Goal: Task Accomplishment & Management: Manage account settings

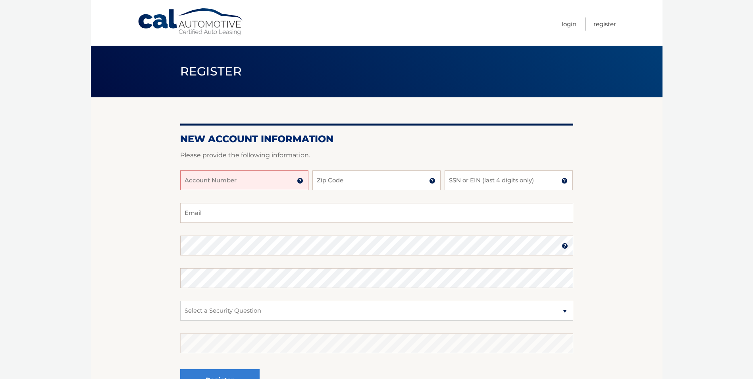
click at [274, 182] on input "Account Number" at bounding box center [244, 180] width 128 height 20
click at [300, 180] on img at bounding box center [300, 180] width 6 height 6
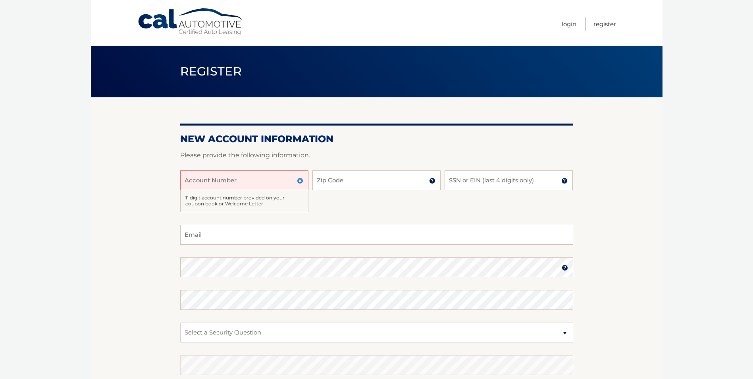
click at [300, 180] on img at bounding box center [300, 180] width 6 height 6
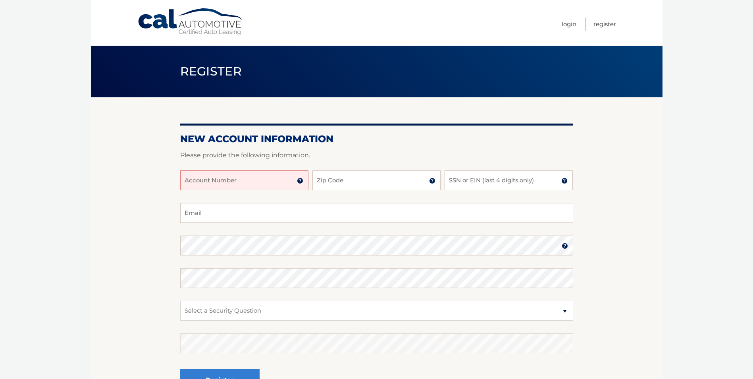
click at [283, 180] on input "Account Number" at bounding box center [244, 180] width 128 height 20
click at [280, 186] on input "Account Number" at bounding box center [244, 180] width 128 height 20
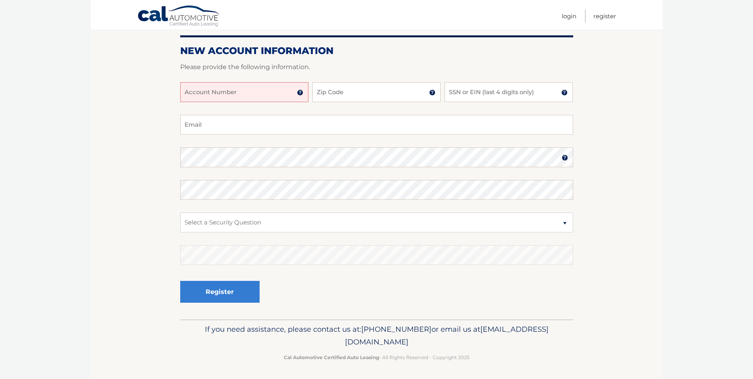
scroll to position [89, 0]
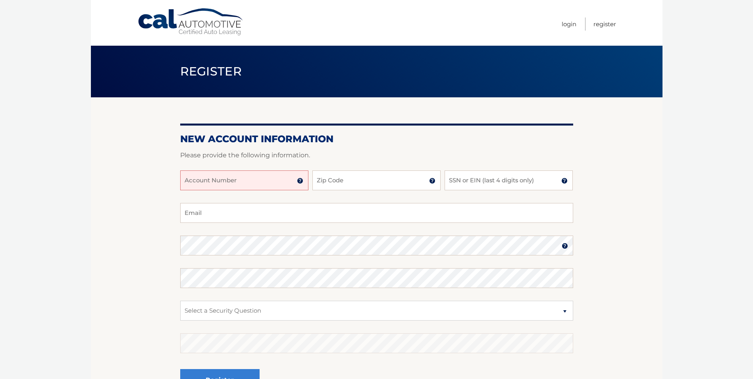
click at [232, 176] on input "Account Number" at bounding box center [244, 180] width 128 height 20
drag, startPoint x: 209, startPoint y: 186, endPoint x: 213, endPoint y: 185, distance: 4.1
click at [213, 185] on input "44456010091" at bounding box center [244, 180] width 128 height 20
click at [220, 186] on input "44456010091" at bounding box center [244, 180] width 128 height 20
click at [229, 181] on input "44456010091" at bounding box center [244, 180] width 128 height 20
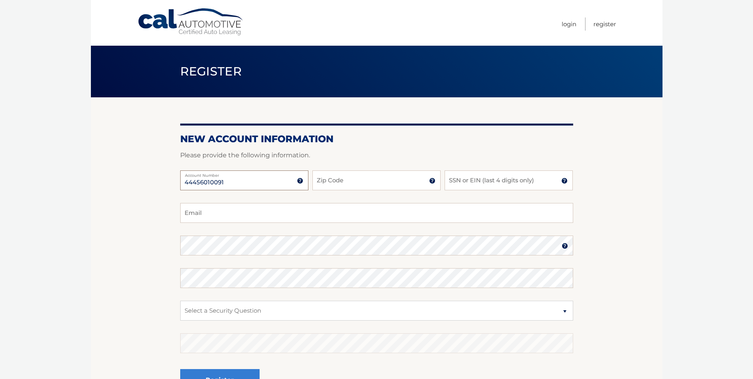
type input "44456010091"
click at [362, 171] on input "Zip Code" at bounding box center [376, 180] width 128 height 20
click at [432, 183] on img at bounding box center [432, 180] width 6 height 6
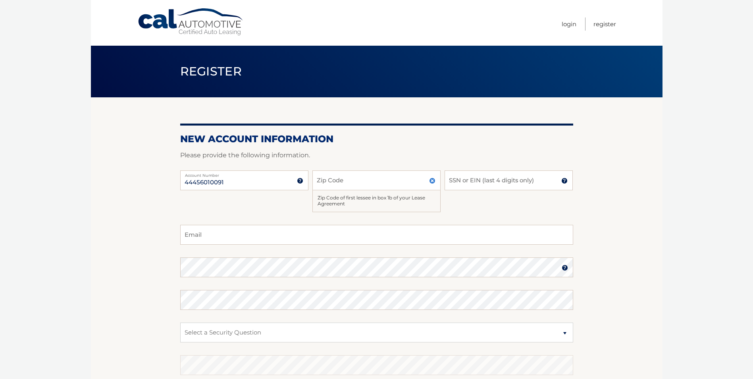
click at [433, 180] on img at bounding box center [432, 180] width 6 height 6
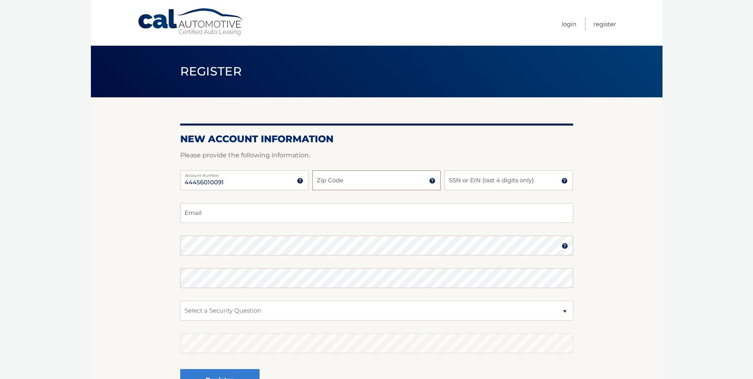
click at [422, 181] on input "Zip Code" at bounding box center [376, 180] width 128 height 20
type input "33143"
click at [485, 180] on input "SSN or EIN (last 4 digits only)" at bounding box center [509, 180] width 128 height 20
click at [214, 218] on input "Email" at bounding box center [376, 213] width 393 height 20
paste input "magomez20@gmail.com"
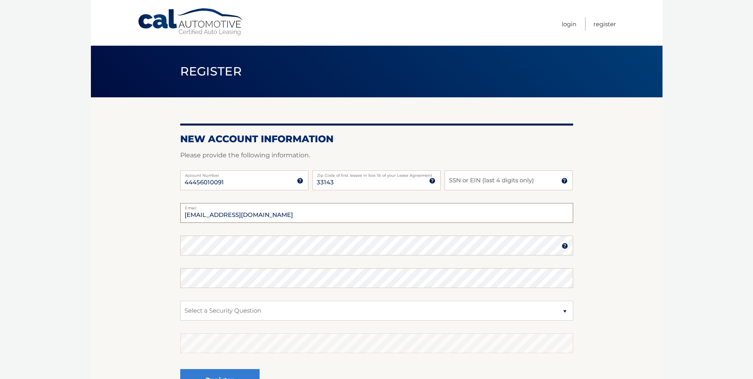
type input "magomez20@gmail.com"
click at [173, 221] on section "New Account Information Please provide the following information. 44456010091 A…" at bounding box center [377, 252] width 572 height 310
click at [224, 302] on select "Select a Security Question What was the name of your elementary school? What is…" at bounding box center [376, 310] width 393 height 20
select select "2"
click at [180, 300] on select "Select a Security Question What was the name of your elementary school? What is…" at bounding box center [376, 310] width 393 height 20
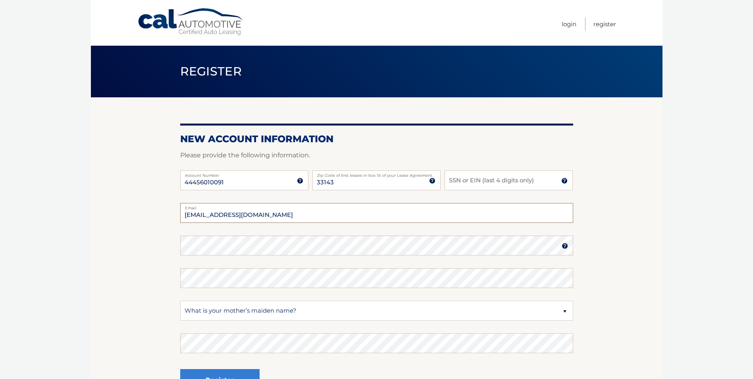
click at [362, 215] on input "magomez20@gmail.com" at bounding box center [376, 213] width 393 height 20
click at [496, 181] on input "SSN or EIN (last 4 digits only)" at bounding box center [509, 180] width 128 height 20
click at [562, 179] on img at bounding box center [564, 180] width 6 height 6
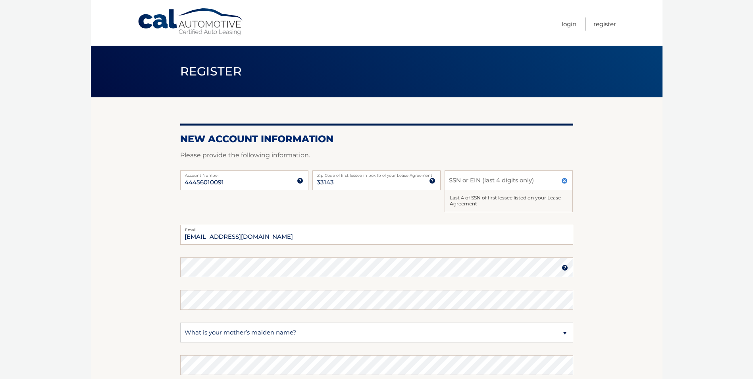
click at [562, 179] on img at bounding box center [564, 180] width 6 height 6
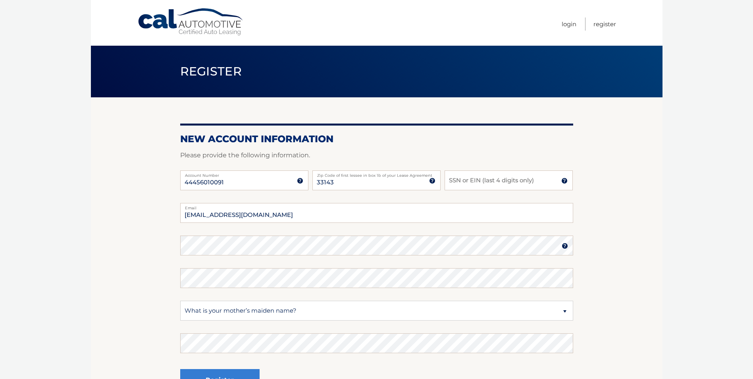
click at [562, 179] on img at bounding box center [564, 180] width 6 height 6
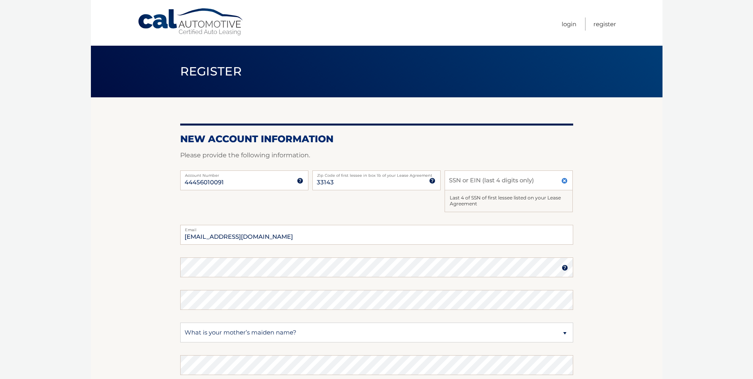
click at [562, 179] on img at bounding box center [564, 180] width 6 height 6
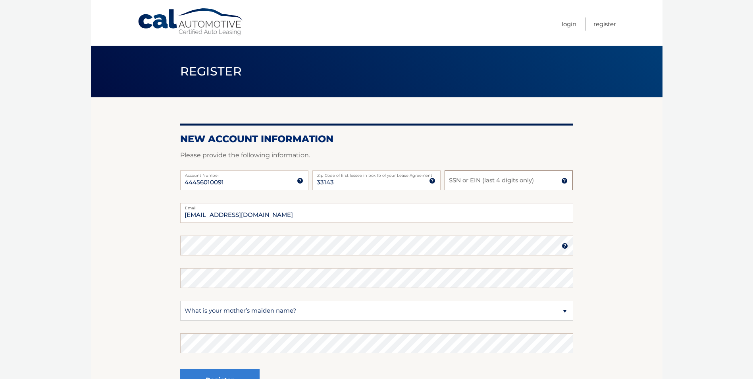
click at [560, 180] on input "SSN or EIN (last 4 digits only)" at bounding box center [509, 180] width 128 height 20
click at [431, 181] on img at bounding box center [432, 180] width 6 height 6
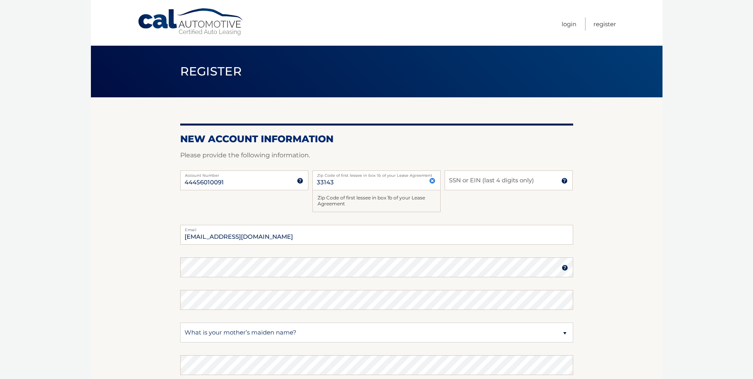
click at [431, 181] on img at bounding box center [432, 180] width 6 height 6
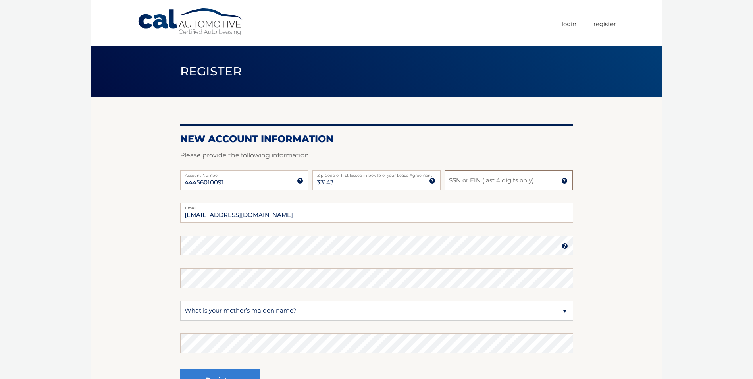
click at [475, 181] on input "SSN or EIN (last 4 digits only)" at bounding box center [509, 180] width 128 height 20
type input "1043"
click at [153, 240] on section "New Account Information Please provide the following information. 44456010091 A…" at bounding box center [377, 252] width 572 height 310
click at [566, 244] on img at bounding box center [565, 246] width 6 height 6
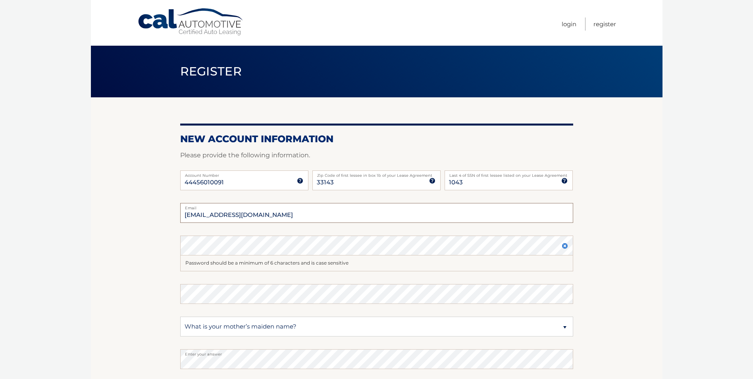
drag, startPoint x: 187, startPoint y: 215, endPoint x: 196, endPoint y: 216, distance: 9.6
click at [196, 216] on input "[EMAIL_ADDRESS][DOMAIN_NAME]" at bounding box center [376, 213] width 393 height 20
click at [197, 212] on input "[EMAIL_ADDRESS][DOMAIN_NAME]" at bounding box center [376, 213] width 393 height 20
click at [203, 214] on input "[EMAIL_ADDRESS][DOMAIN_NAME]" at bounding box center [376, 213] width 393 height 20
click at [232, 216] on input "[EMAIL_ADDRESS][DOMAIN_NAME]" at bounding box center [376, 213] width 393 height 20
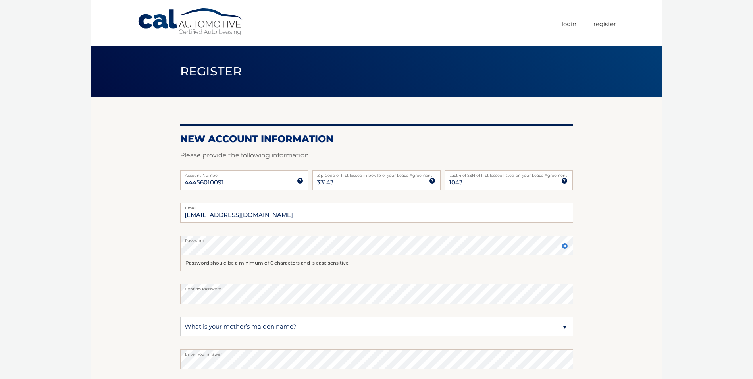
click at [138, 250] on section "New Account Information Please provide the following information. 44456010091 A…" at bounding box center [377, 260] width 572 height 326
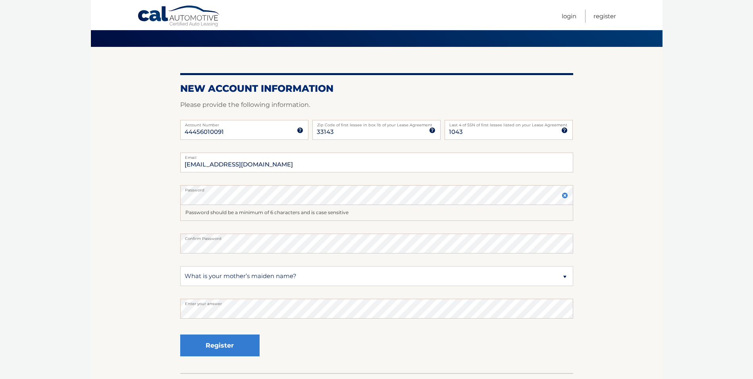
scroll to position [105, 0]
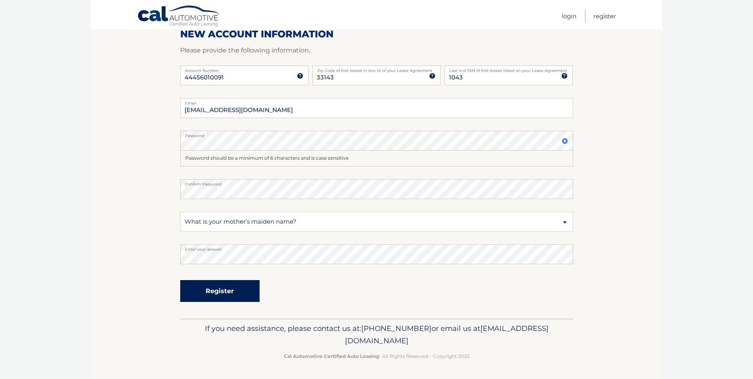
click at [243, 293] on button "Register" at bounding box center [219, 291] width 79 height 22
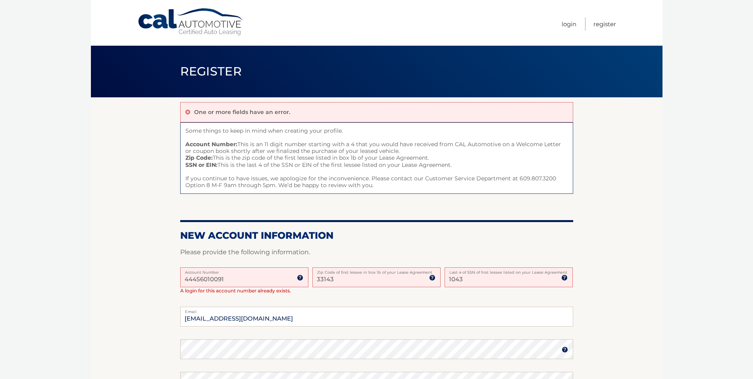
click at [206, 30] on link "Cal Automotive" at bounding box center [190, 22] width 107 height 28
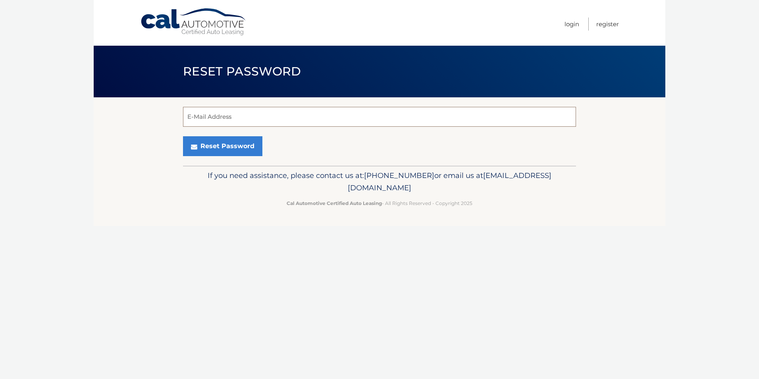
click at [218, 121] on input "E-Mail Address" at bounding box center [379, 117] width 393 height 20
paste input "[EMAIL_ADDRESS][DOMAIN_NAME]"
type input "magomez20@gmail.com"
click at [185, 148] on button "Reset Password" at bounding box center [222, 146] width 79 height 20
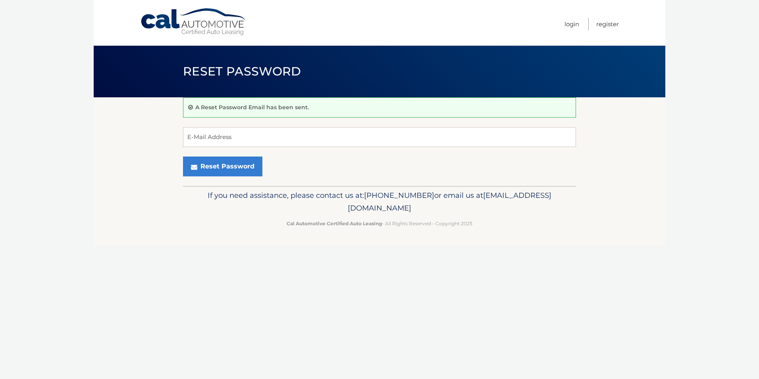
click at [206, 37] on div "Menu Login Register" at bounding box center [379, 23] width 479 height 46
click at [206, 35] on link "Cal Automotive" at bounding box center [193, 22] width 107 height 28
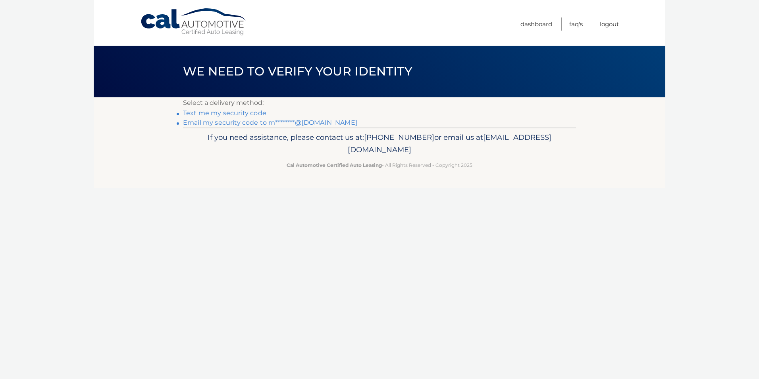
click at [241, 114] on link "Text me my security code" at bounding box center [224, 113] width 83 height 8
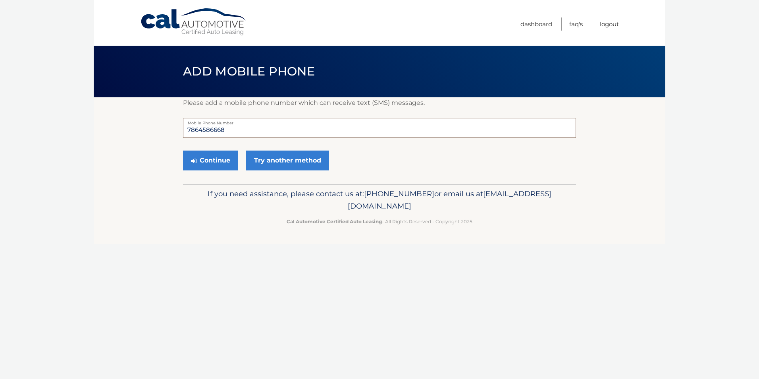
drag, startPoint x: 231, startPoint y: 130, endPoint x: 225, endPoint y: 132, distance: 6.4
click at [225, 132] on input "7864586668" at bounding box center [379, 128] width 393 height 20
click at [180, 123] on section "Please add a mobile phone number which can receive text (SMS) messages. 7864586…" at bounding box center [380, 140] width 572 height 87
click at [209, 164] on button "Continue" at bounding box center [210, 160] width 55 height 20
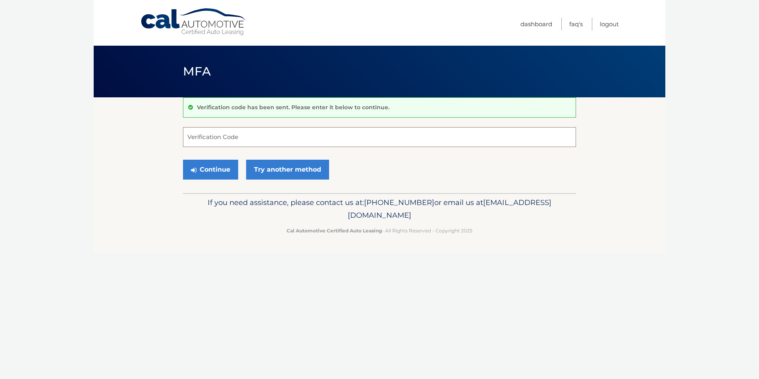
click at [251, 135] on input "Verification Code" at bounding box center [379, 137] width 393 height 20
type input "391455"
click at [231, 165] on button "Continue" at bounding box center [210, 170] width 55 height 20
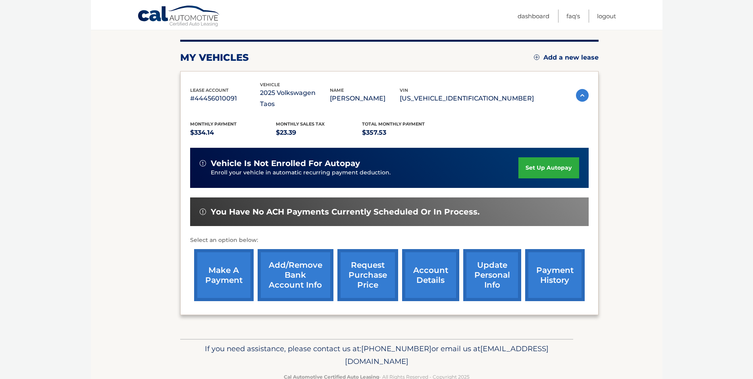
scroll to position [114, 0]
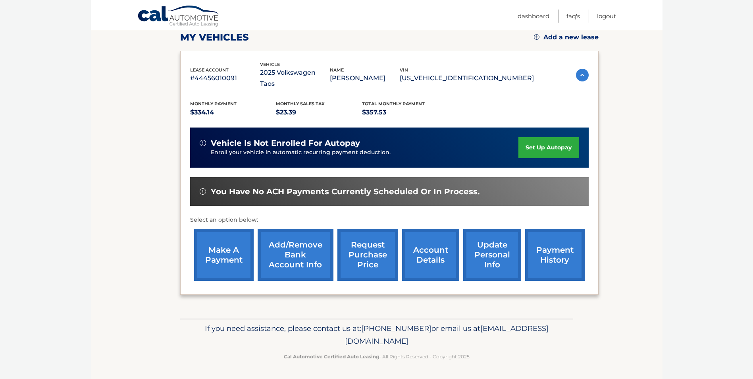
click at [553, 144] on link "set up autopay" at bounding box center [548, 147] width 60 height 21
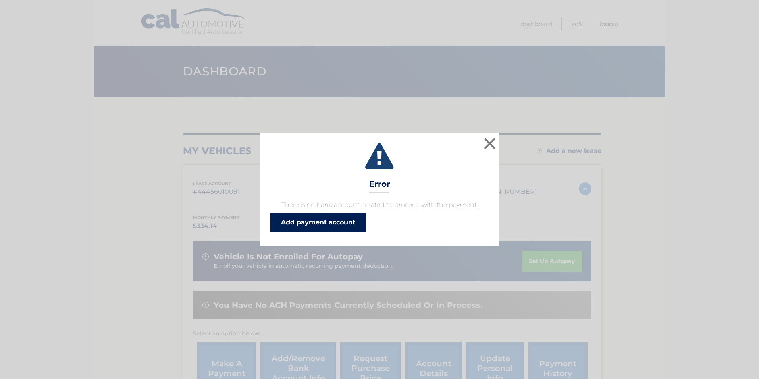
click at [333, 223] on link "Add payment account" at bounding box center [317, 222] width 95 height 19
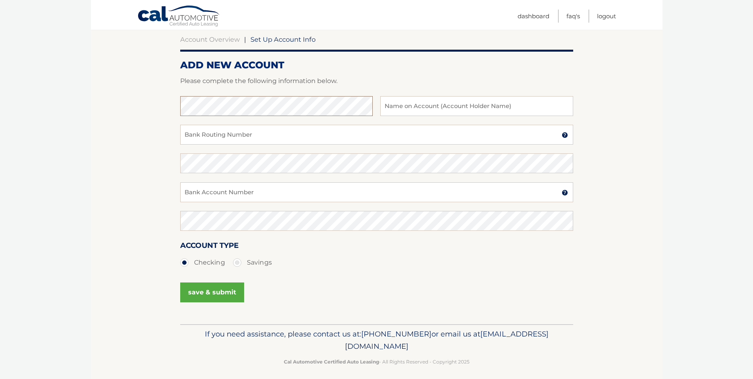
scroll to position [82, 0]
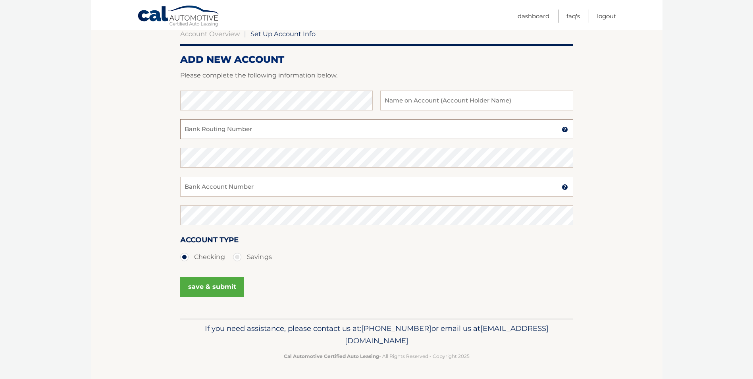
click at [303, 127] on input "Bank Routing Number" at bounding box center [376, 129] width 393 height 20
click at [247, 189] on input "Bank Account Number" at bounding box center [376, 187] width 393 height 20
click at [407, 99] on input "text" at bounding box center [476, 100] width 192 height 20
type input "Mariela Gomez"
click at [350, 135] on input "Bank Routing Number" at bounding box center [376, 129] width 393 height 20
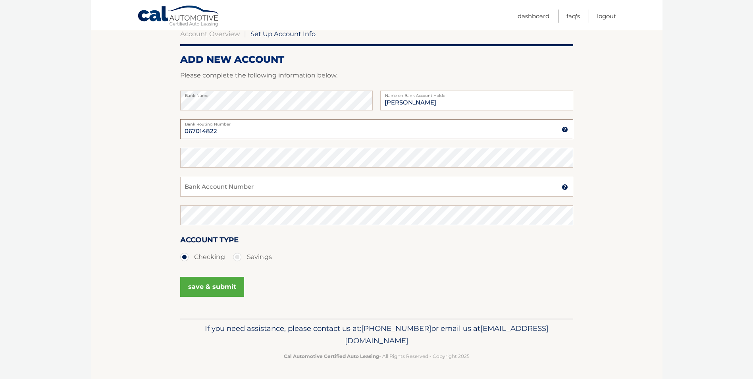
type input "067014822"
click at [313, 175] on div "Confirm Bank Routing Number" at bounding box center [376, 162] width 393 height 29
click at [317, 178] on input "Bank Account Number" at bounding box center [376, 187] width 393 height 20
type input "4366537998"
click at [209, 283] on button "save & submit" at bounding box center [212, 287] width 64 height 20
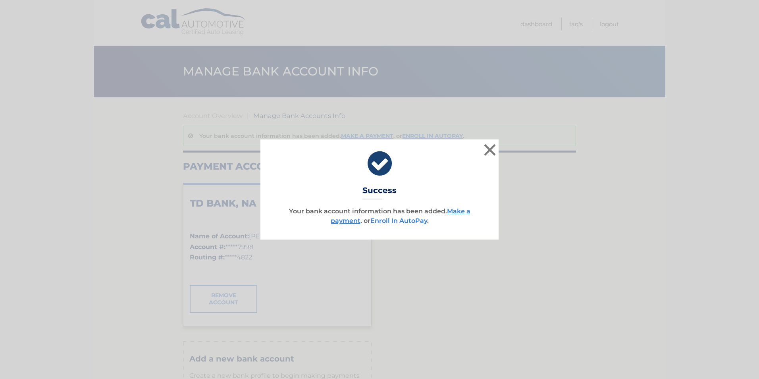
click at [404, 220] on link "Enroll In AutoPay" at bounding box center [398, 221] width 57 height 8
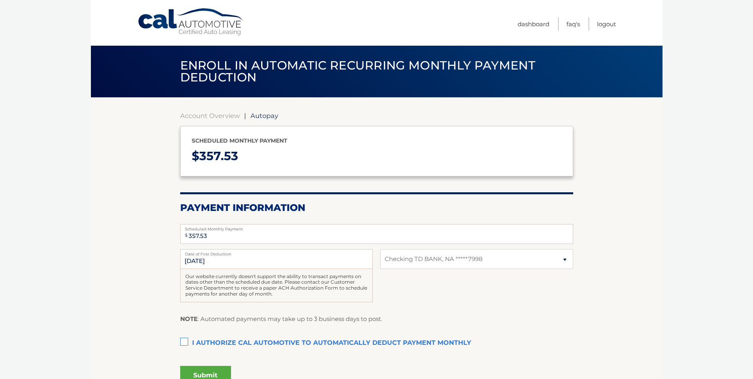
select select "YjBiZTc5NDctMDQ2NC00NTRiLTk5MjItY2M2YjMzMDk3NTRi"
click at [181, 339] on label "I authorize cal automotive to automatically deduct payment monthly This checkbo…" at bounding box center [376, 343] width 393 height 16
click at [0, 0] on input "I authorize cal automotive to automatically deduct payment monthly This checkbo…" at bounding box center [0, 0] width 0 height 0
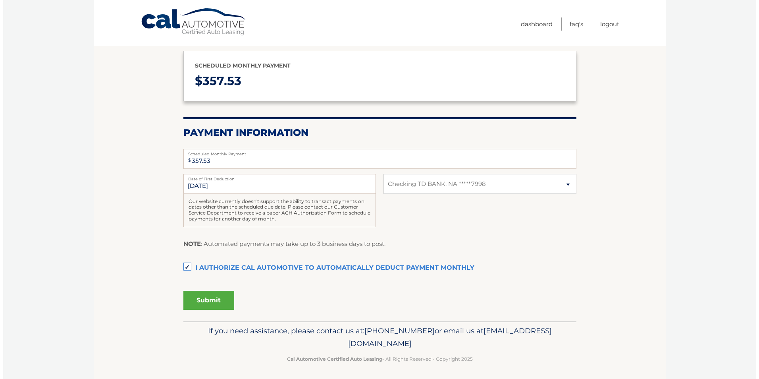
scroll to position [77, 0]
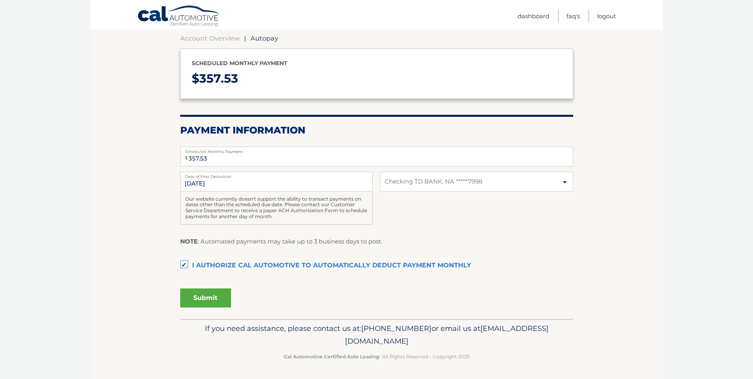
click at [205, 296] on button "Submit" at bounding box center [205, 297] width 51 height 19
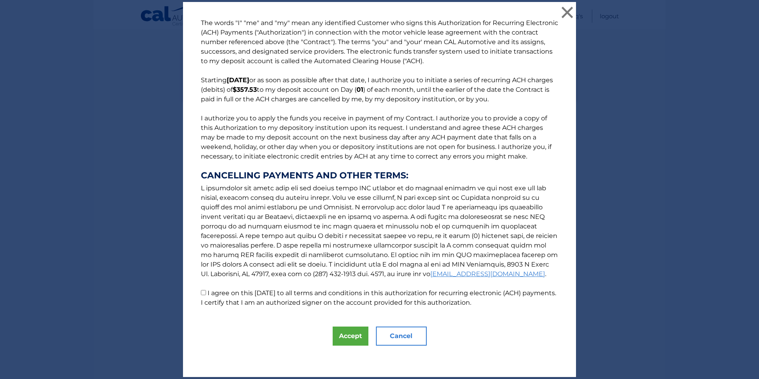
click at [255, 296] on label "I agree on this 10/06/2025 to all terms and conditions in this authorization fo…" at bounding box center [378, 297] width 355 height 17
click at [206, 295] on input "I agree on this 10/06/2025 to all terms and conditions in this authorization fo…" at bounding box center [203, 292] width 5 height 5
checkbox input "true"
click at [337, 332] on button "Accept" at bounding box center [351, 335] width 36 height 19
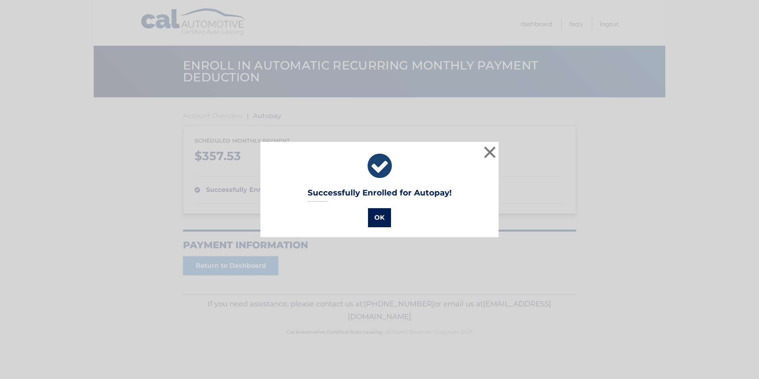
click at [371, 214] on button "OK" at bounding box center [379, 217] width 23 height 19
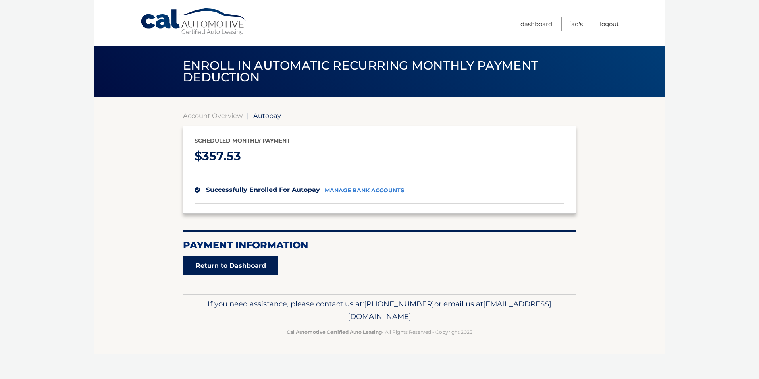
click at [263, 262] on link "Return to Dashboard" at bounding box center [230, 265] width 95 height 19
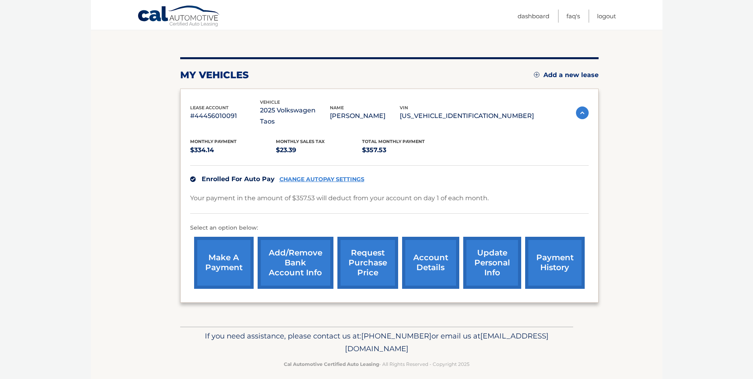
scroll to position [83, 0]
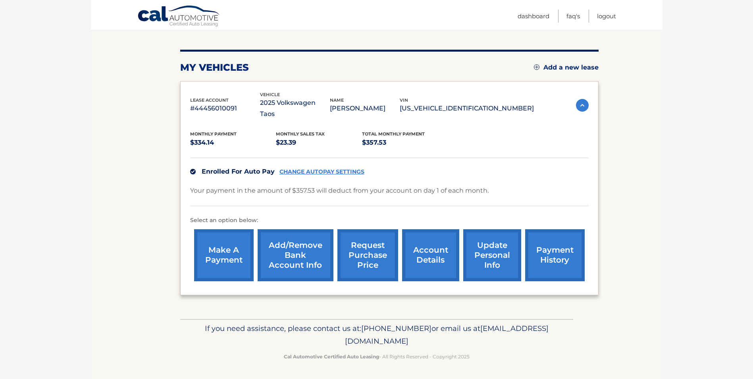
click at [425, 254] on link "account details" at bounding box center [430, 255] width 57 height 52
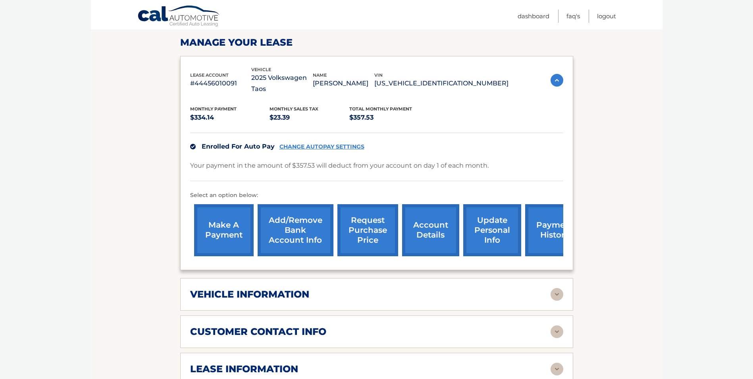
scroll to position [119, 0]
click at [545, 227] on link "payment history" at bounding box center [555, 230] width 60 height 52
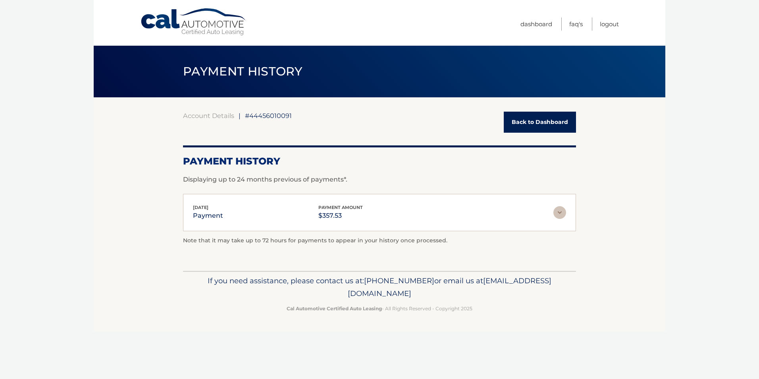
click at [558, 215] on img at bounding box center [559, 212] width 13 height 13
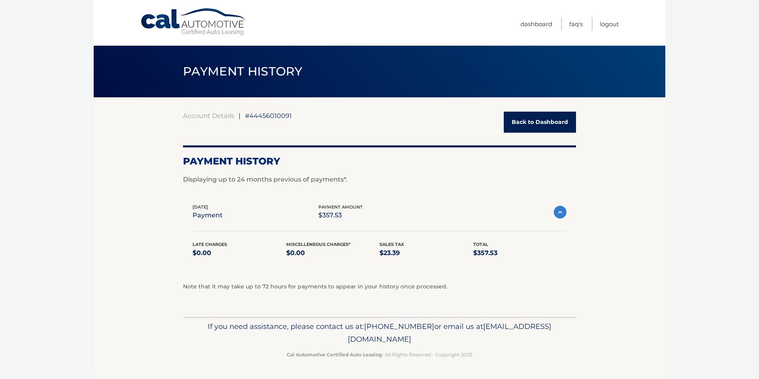
click at [524, 126] on link "Back to Dashboard" at bounding box center [540, 122] width 72 height 21
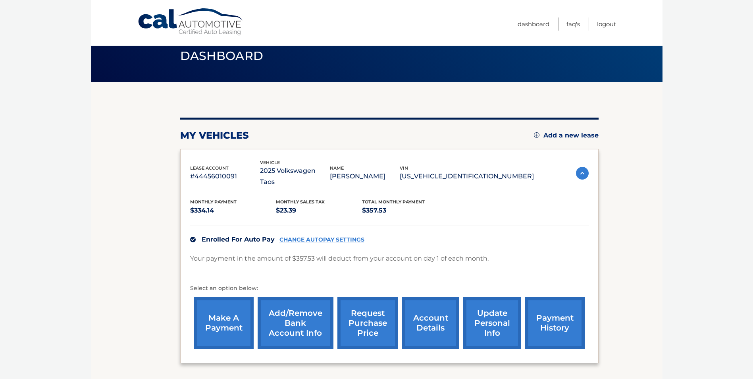
scroll to position [40, 0]
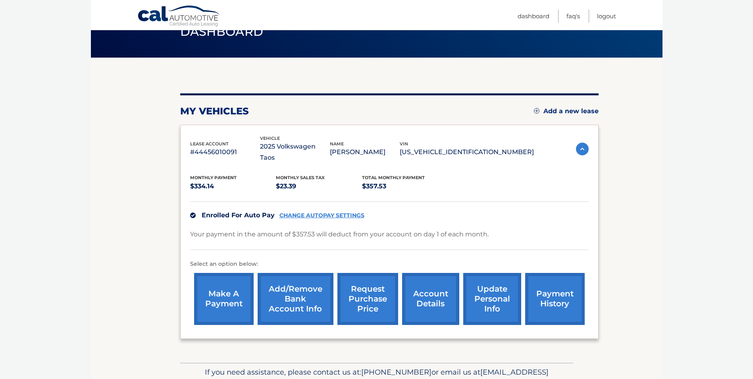
click at [234, 295] on link "make a payment" at bounding box center [224, 299] width 60 height 52
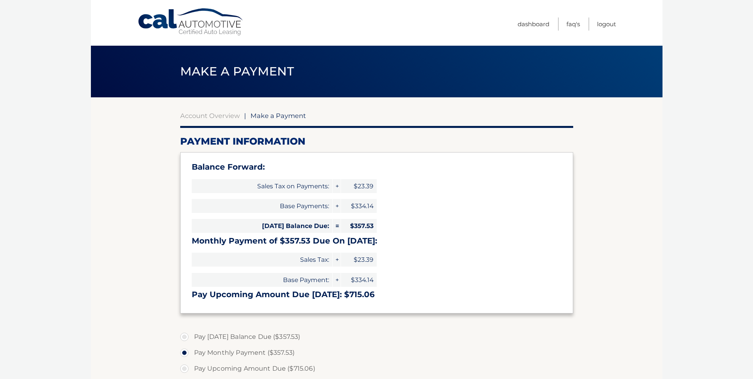
select select "YjBiZTc5NDctMDQ2NC00NTRiLTk5MjItY2M2YjMzMDk3NTRi"
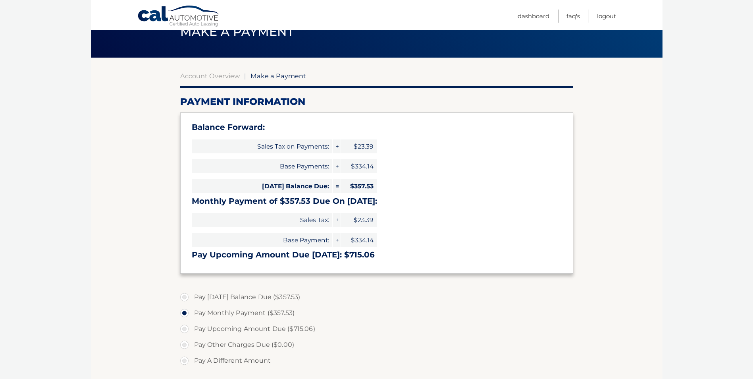
click at [263, 296] on label "Pay [DATE] Balance Due ($357.53)" at bounding box center [376, 297] width 393 height 16
click at [191, 296] on input "Pay [DATE] Balance Due ($357.53)" at bounding box center [187, 295] width 8 height 13
radio input "true"
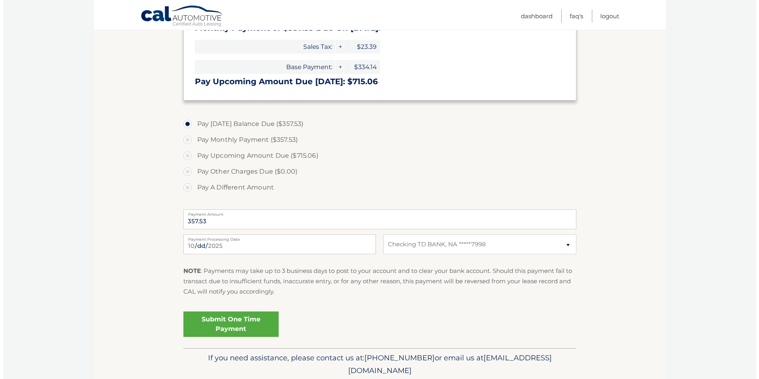
scroll to position [238, 0]
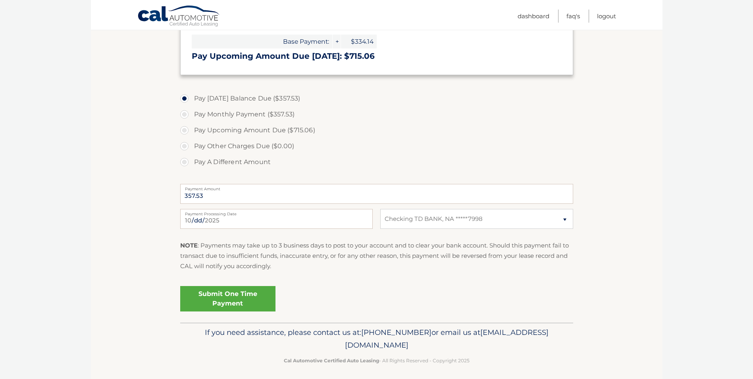
click at [242, 296] on link "Submit One Time Payment" at bounding box center [227, 298] width 95 height 25
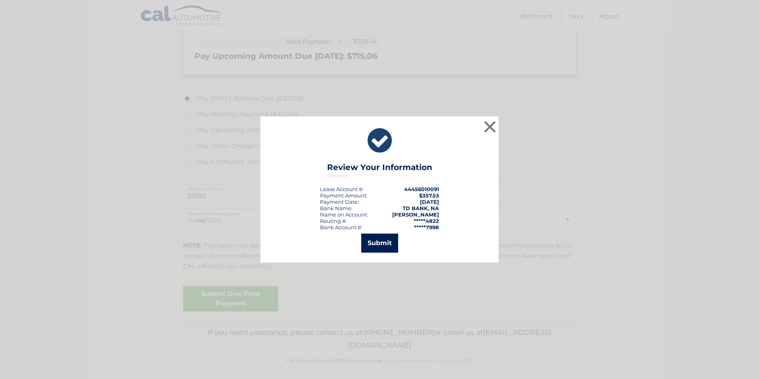
click at [380, 244] on button "Submit" at bounding box center [379, 242] width 37 height 19
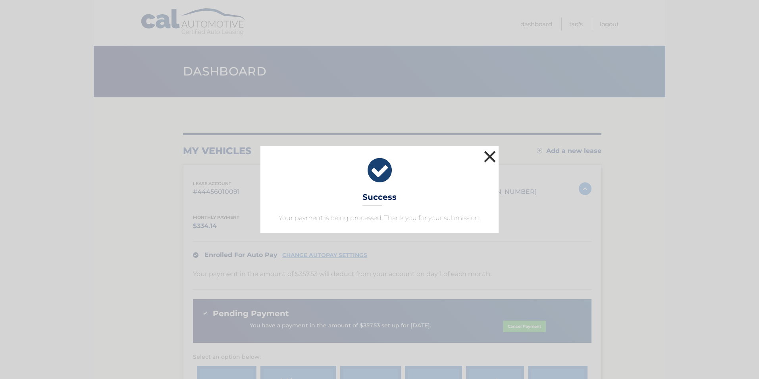
click at [489, 157] on button "×" at bounding box center [490, 156] width 16 height 16
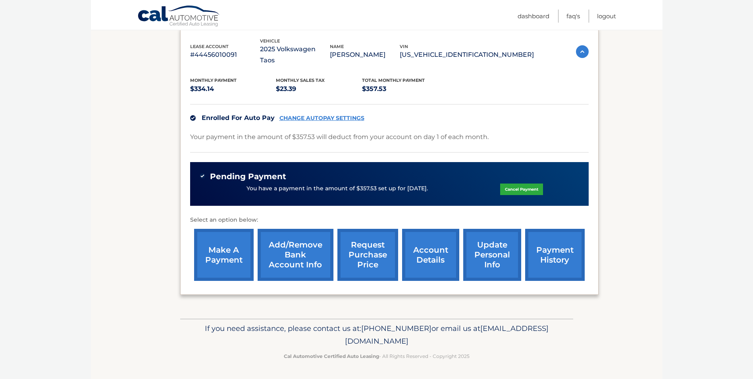
scroll to position [18, 0]
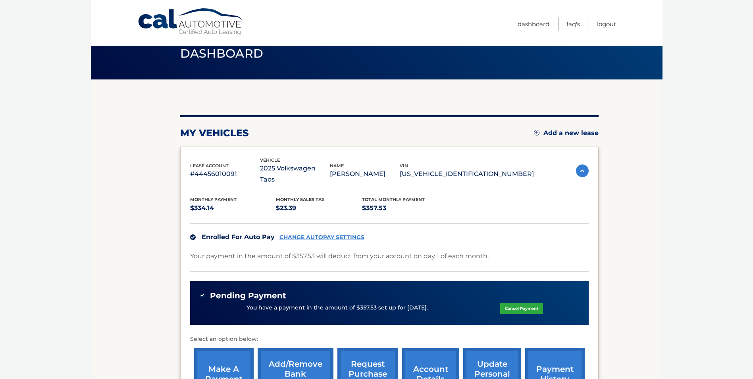
drag, startPoint x: 436, startPoint y: 306, endPoint x: 390, endPoint y: 304, distance: 45.7
click at [390, 304] on div "You have a payment in the amount of $357.53 set up for 10/6/2025. Cancel Payment" at bounding box center [389, 307] width 379 height 15
drag, startPoint x: 390, startPoint y: 304, endPoint x: 397, endPoint y: 308, distance: 7.3
click at [397, 308] on p "You have a payment in the amount of $357.53 set up for [DATE]." at bounding box center [336, 307] width 181 height 9
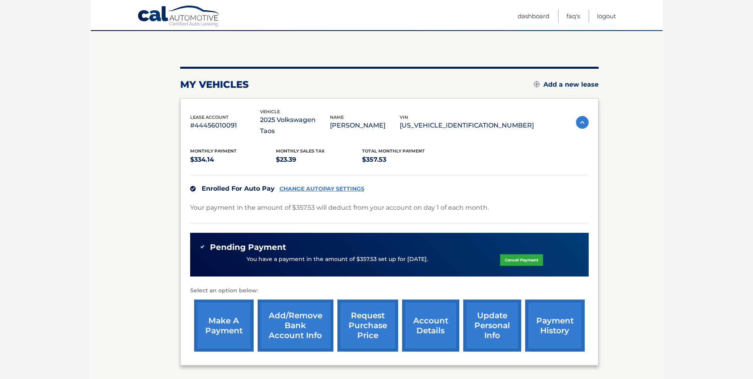
scroll to position [58, 0]
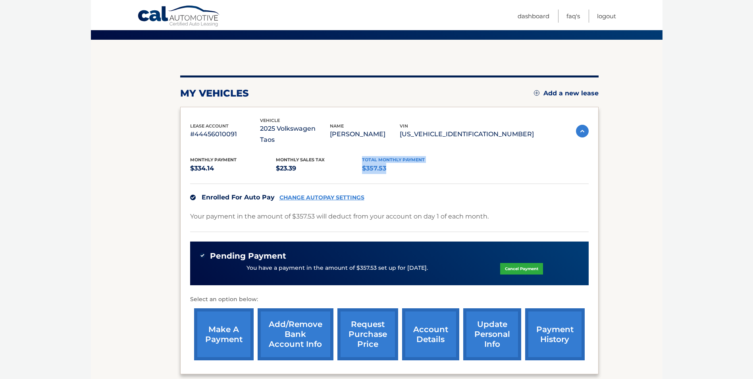
drag, startPoint x: 358, startPoint y: 167, endPoint x: 388, endPoint y: 169, distance: 30.2
click at [388, 169] on div "Monthly Payment $334.14 Monthly sales Tax $23.39 Total Monthly Payment $357.53" at bounding box center [362, 165] width 344 height 18
click at [388, 169] on p "$357.53" at bounding box center [405, 168] width 86 height 11
drag, startPoint x: 386, startPoint y: 169, endPoint x: 362, endPoint y: 164, distance: 24.8
click at [362, 164] on p "$357.53" at bounding box center [405, 168] width 86 height 11
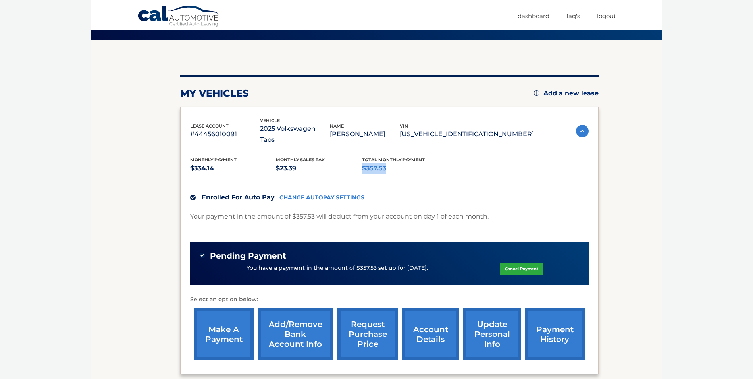
click at [362, 164] on p "$357.53" at bounding box center [405, 168] width 86 height 11
click at [348, 196] on link "CHANGE AUTOPAY SETTINGS" at bounding box center [321, 197] width 85 height 7
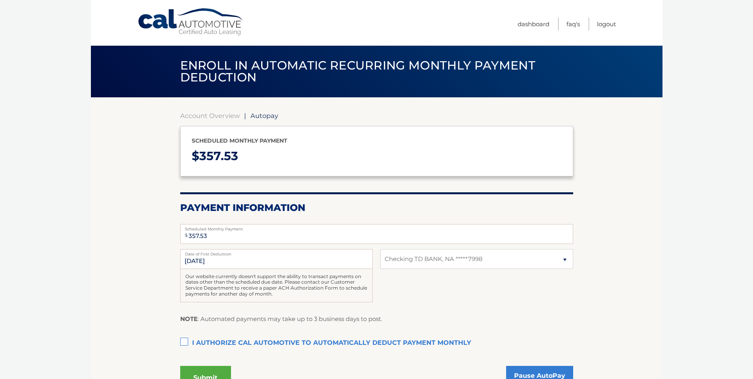
select select "YjBiZTc5NDctMDQ2NC00NTRiLTk5MjItY2M2YjMzMDk3NTRi"
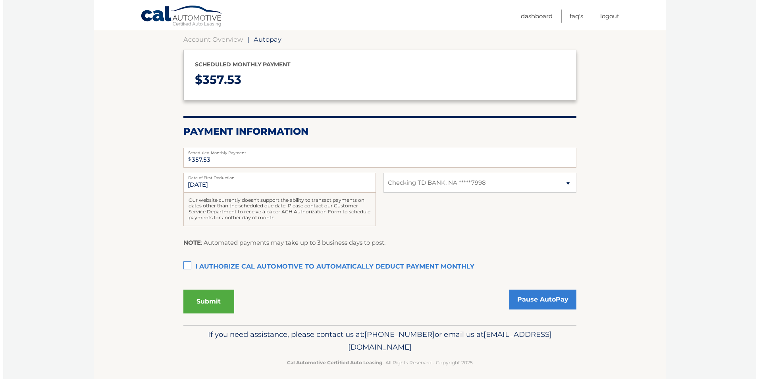
scroll to position [79, 0]
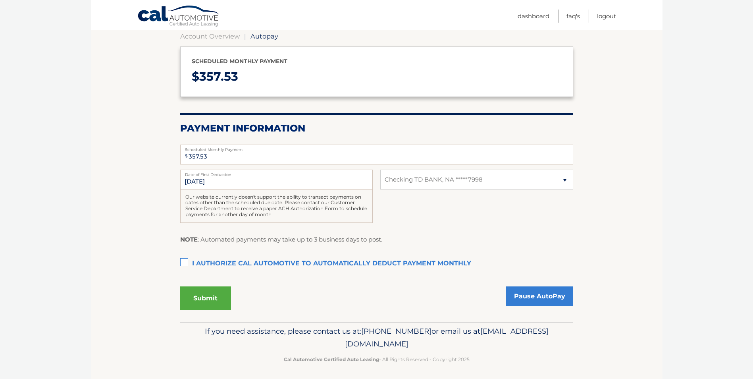
click at [186, 261] on label "I authorize cal automotive to automatically deduct payment monthly This checkbo…" at bounding box center [376, 264] width 393 height 16
click at [0, 0] on input "I authorize cal automotive to automatically deduct payment monthly This checkbo…" at bounding box center [0, 0] width 0 height 0
click at [223, 301] on button "Submit" at bounding box center [205, 298] width 51 height 24
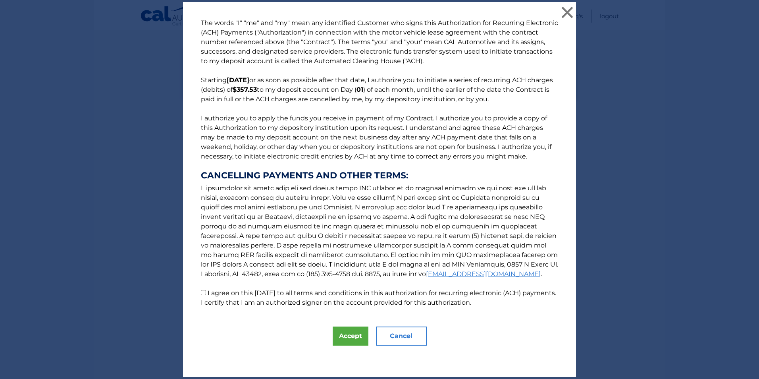
click at [236, 296] on label "I agree on this 10/06/2025 to all terms and conditions in this authorization fo…" at bounding box center [378, 297] width 355 height 17
click at [206, 295] on input "I agree on this 10/06/2025 to all terms and conditions in this authorization fo…" at bounding box center [203, 292] width 5 height 5
checkbox input "true"
click at [350, 334] on button "Accept" at bounding box center [351, 335] width 36 height 19
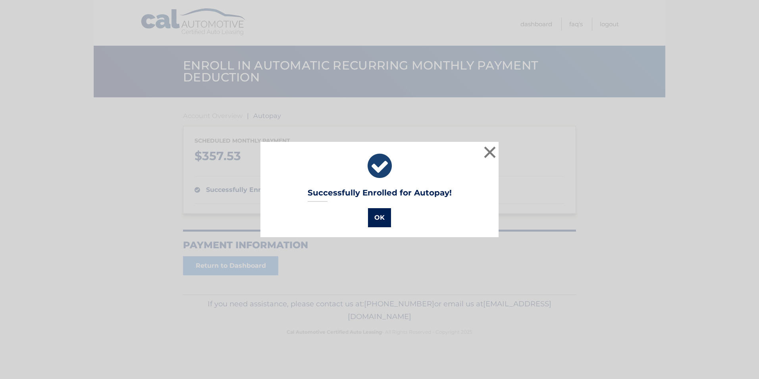
click at [375, 212] on button "OK" at bounding box center [379, 217] width 23 height 19
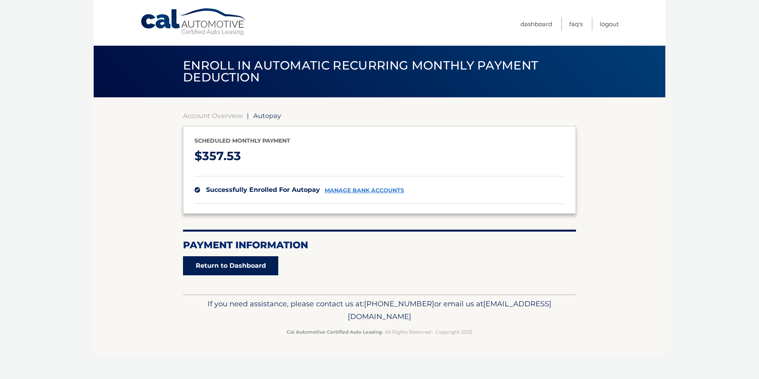
click at [246, 266] on link "Return to Dashboard" at bounding box center [230, 265] width 95 height 19
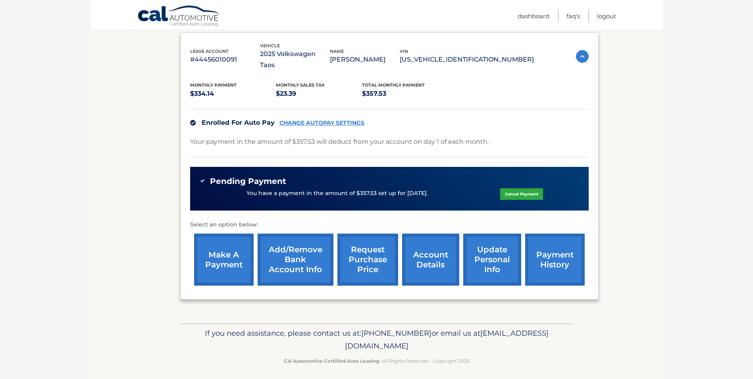
scroll to position [137, 0]
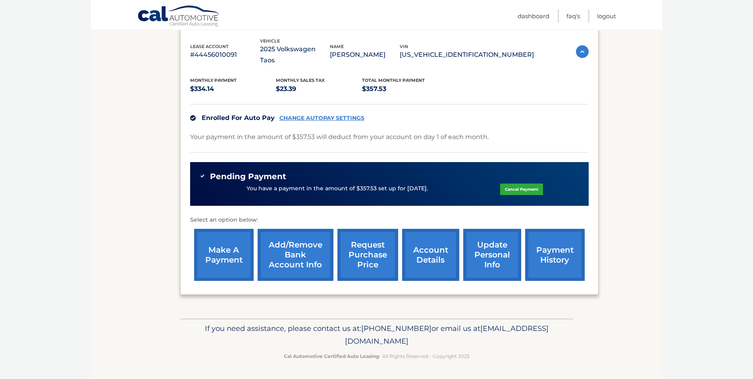
click at [423, 254] on link "account details" at bounding box center [430, 255] width 57 height 52
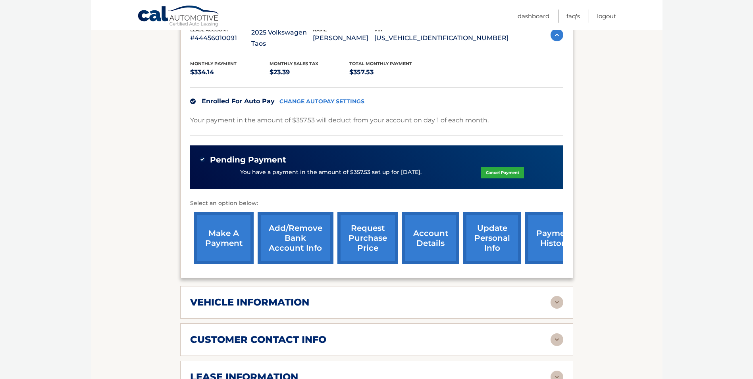
scroll to position [278, 0]
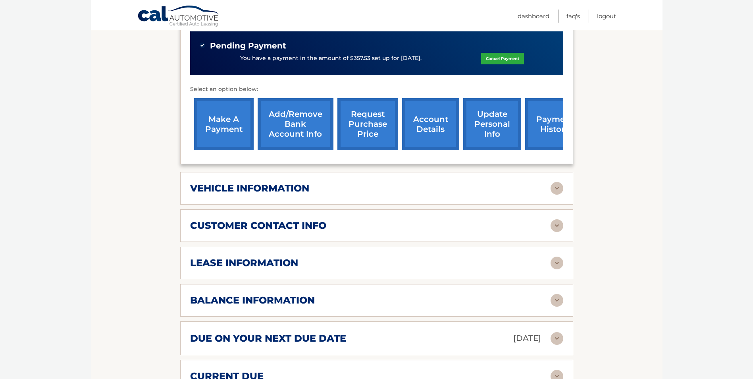
click at [328, 189] on div "vehicle information" at bounding box center [370, 188] width 360 height 12
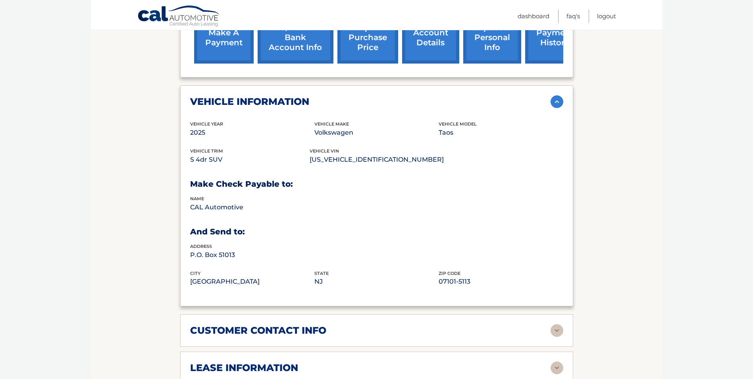
scroll to position [357, 0]
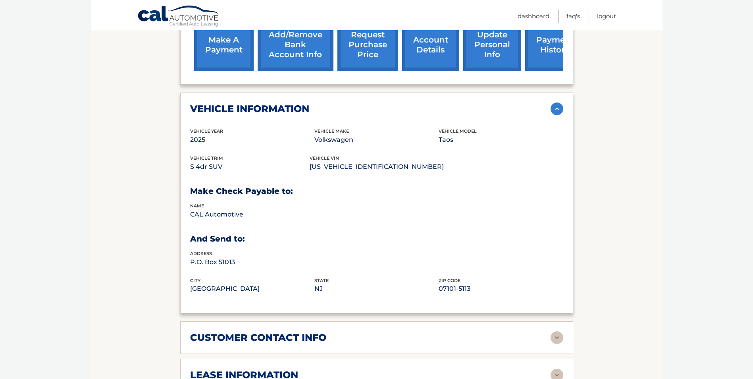
click at [314, 101] on div "vehicle information vehicle Year 2025 vehicle make Volkswagen vehicle model Tao…" at bounding box center [376, 202] width 393 height 221
click at [331, 103] on div "vehicle information" at bounding box center [370, 109] width 360 height 12
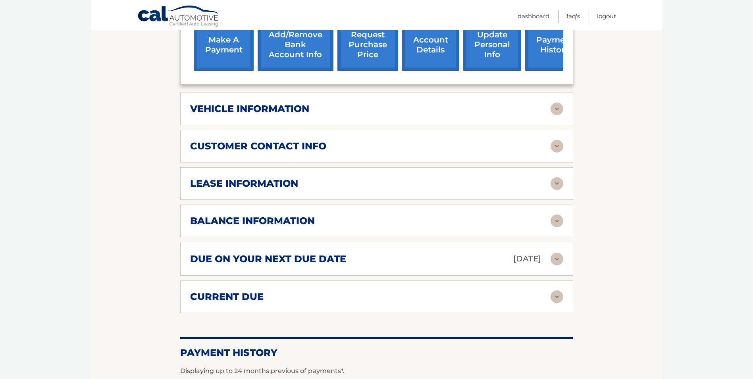
click at [326, 259] on h2 "due on your next due date" at bounding box center [268, 259] width 156 height 12
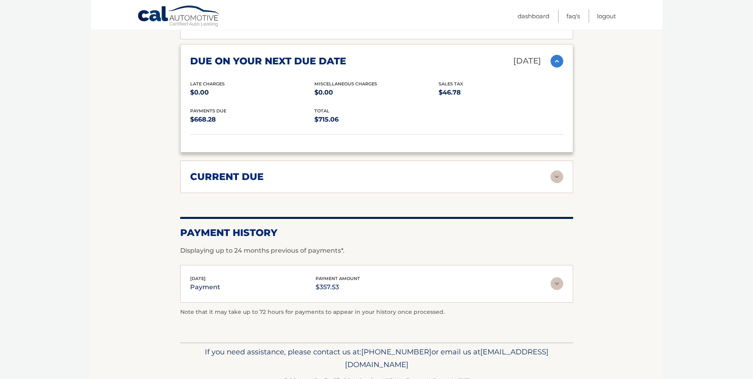
scroll to position [556, 0]
click at [553, 282] on img at bounding box center [557, 282] width 13 height 13
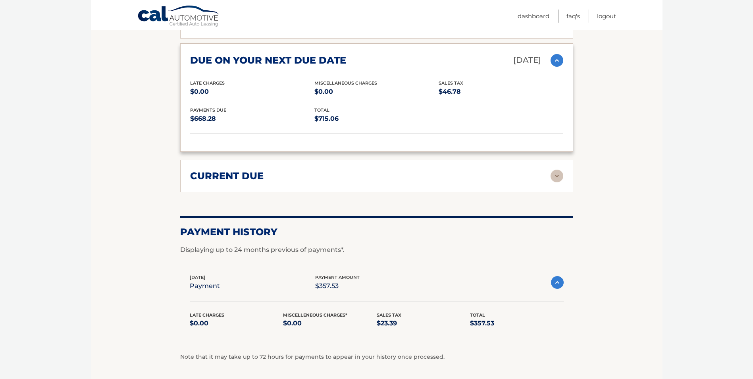
click at [553, 282] on img at bounding box center [557, 282] width 13 height 13
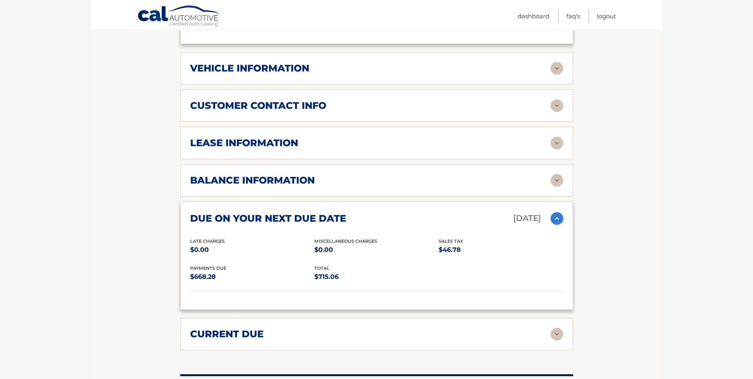
scroll to position [397, 0]
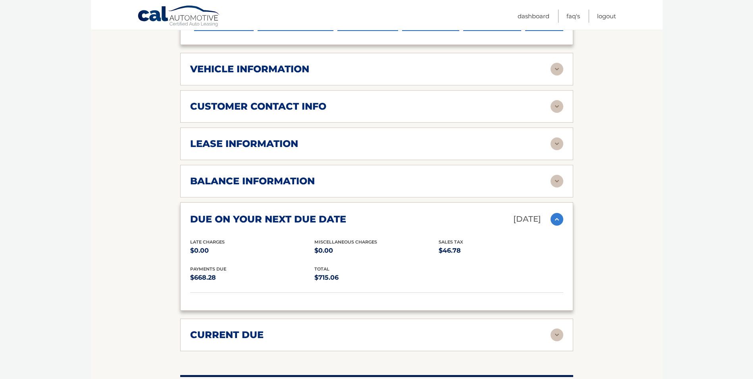
click at [239, 171] on div "balance information Payments Received 1 Payments Remaining 38 Next Payment will…" at bounding box center [376, 181] width 393 height 33
click at [260, 174] on div "balance information Payments Received 1 Payments Remaining 38 Next Payment will…" at bounding box center [376, 181] width 393 height 33
click at [563, 221] on img at bounding box center [557, 219] width 13 height 13
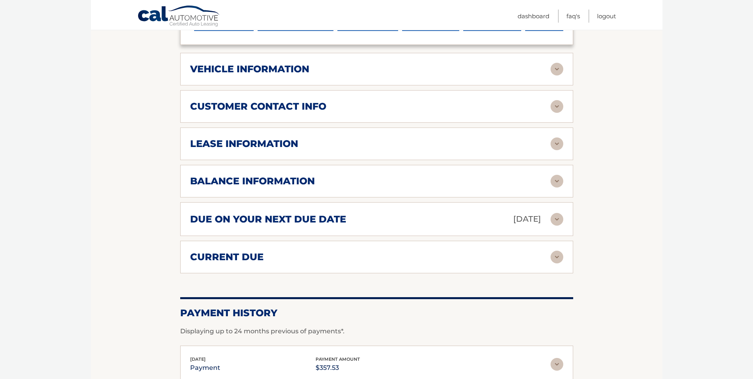
click at [563, 189] on div "balance information Payments Received 1 Payments Remaining 38 Next Payment will…" at bounding box center [376, 181] width 393 height 33
click at [559, 184] on img at bounding box center [557, 181] width 13 height 13
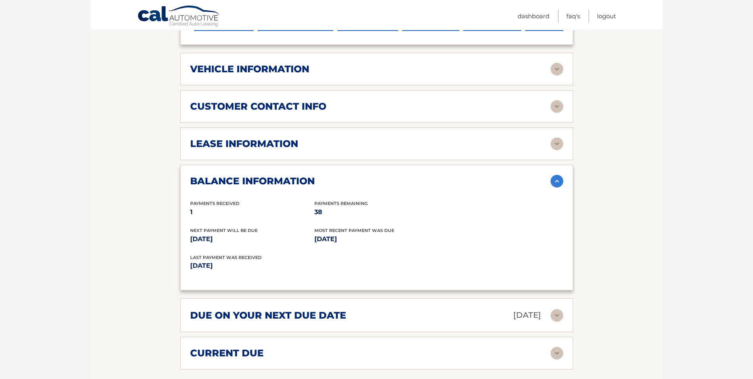
click at [559, 184] on img at bounding box center [557, 181] width 13 height 13
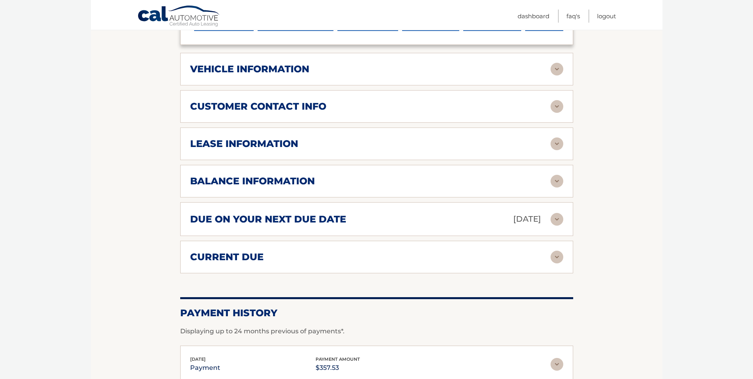
click at [556, 142] on img at bounding box center [557, 143] width 13 height 13
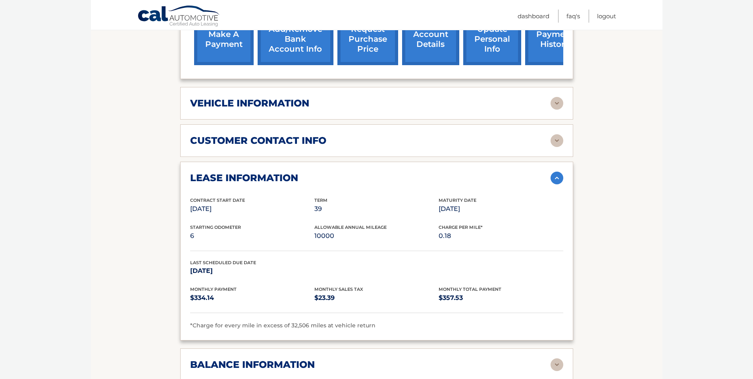
scroll to position [318, 0]
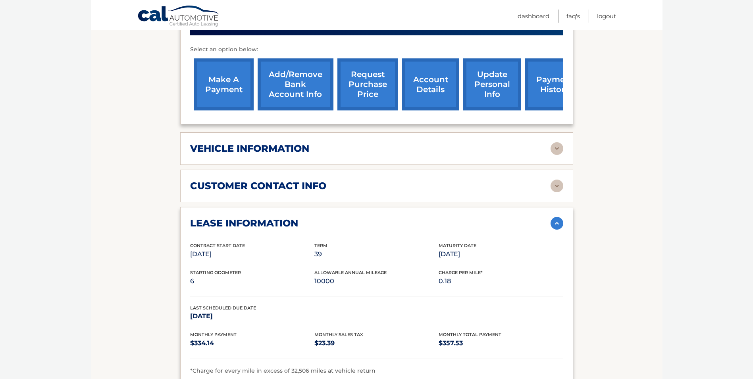
click at [551, 221] on img at bounding box center [557, 223] width 13 height 13
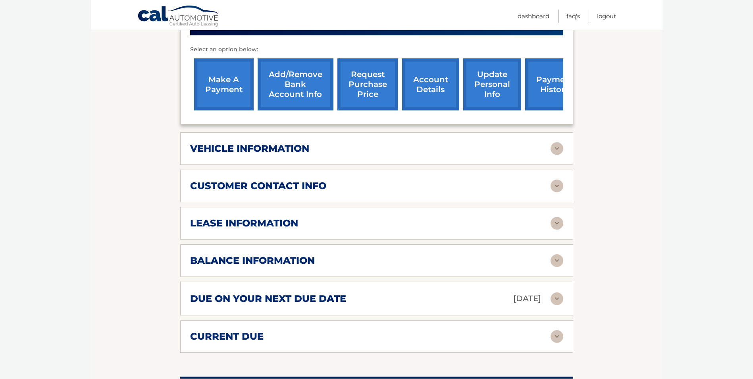
click at [556, 187] on img at bounding box center [557, 185] width 13 height 13
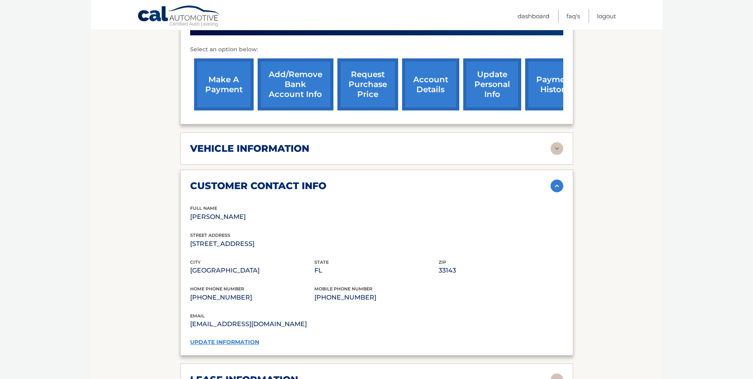
click at [556, 187] on img at bounding box center [557, 185] width 13 height 13
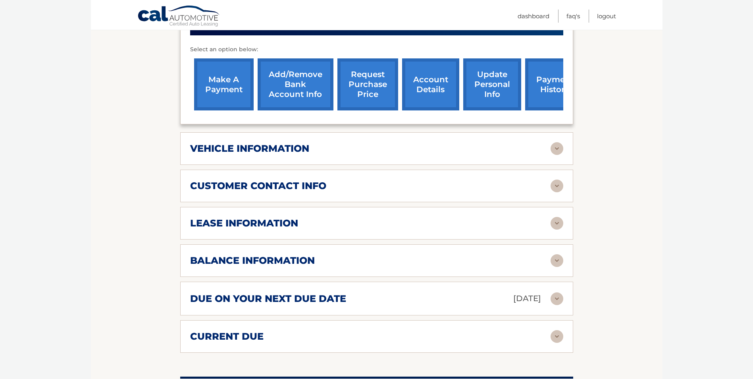
click at [556, 150] on img at bounding box center [557, 148] width 13 height 13
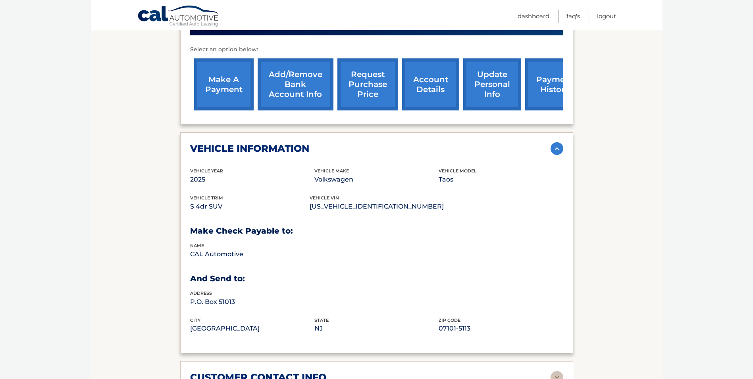
click at [558, 149] on img at bounding box center [557, 148] width 13 height 13
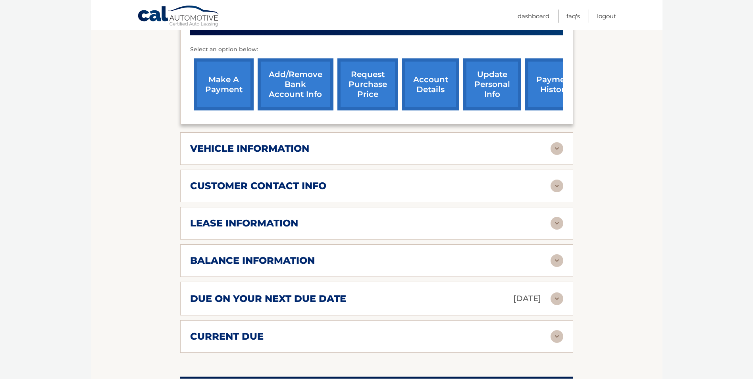
click at [556, 181] on img at bounding box center [557, 185] width 13 height 13
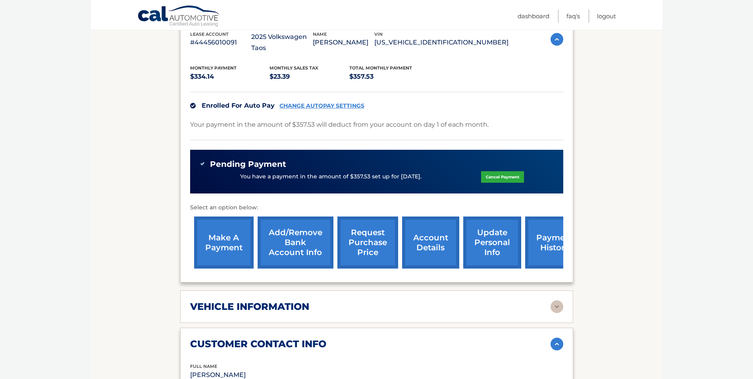
scroll to position [159, 0]
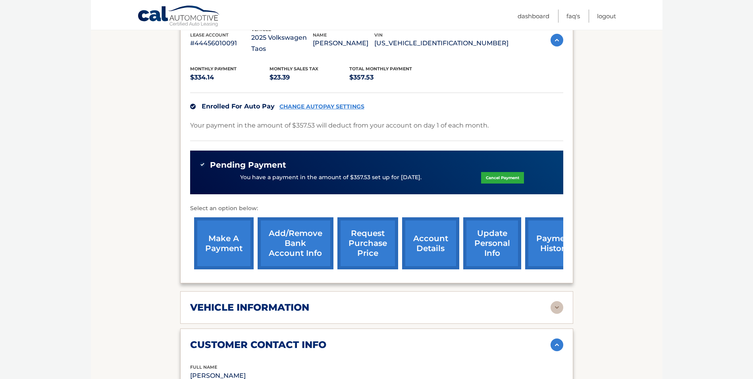
click at [437, 241] on link "account details" at bounding box center [430, 243] width 57 height 52
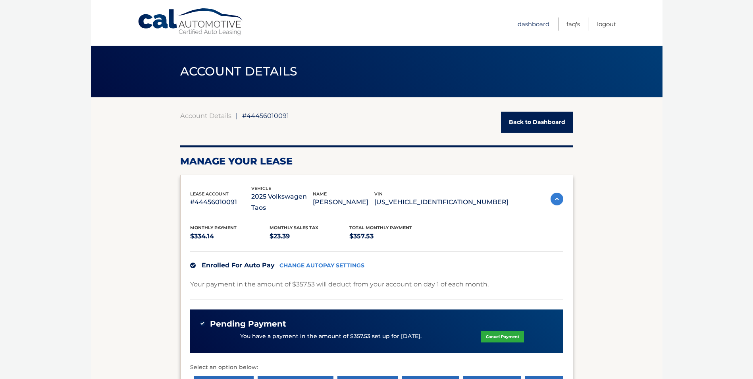
click at [526, 25] on link "Dashboard" at bounding box center [534, 23] width 32 height 13
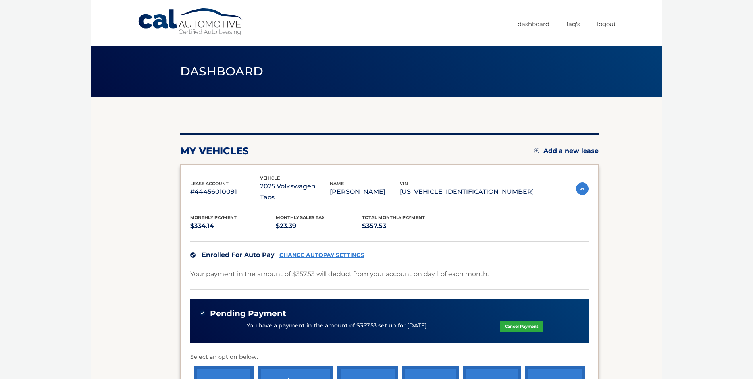
click at [226, 75] on span "Dashboard" at bounding box center [221, 71] width 83 height 15
click at [541, 27] on link "Dashboard" at bounding box center [534, 23] width 32 height 13
click at [585, 191] on img at bounding box center [582, 188] width 13 height 13
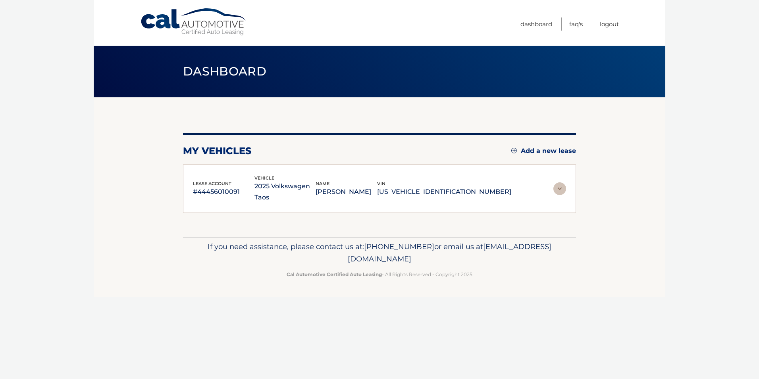
click at [563, 185] on img at bounding box center [559, 188] width 13 height 13
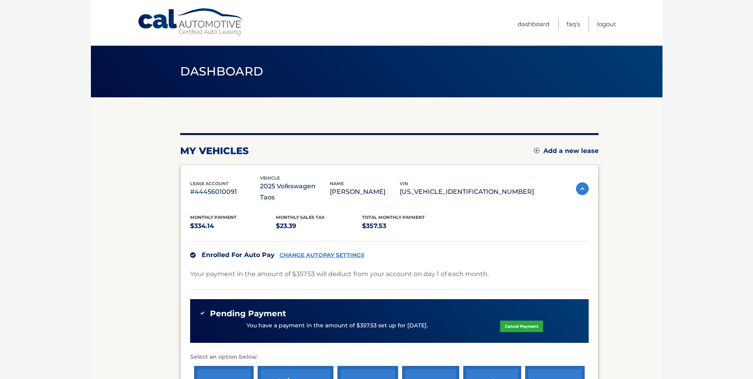
drag, startPoint x: 400, startPoint y: 233, endPoint x: 190, endPoint y: 183, distance: 216.3
click at [190, 183] on div "lease account #44456010091 vehicle 2025 Volkswagen Taos name [PERSON_NAME] [PER…" at bounding box center [389, 298] width 418 height 268
click at [190, 183] on span "lease account" at bounding box center [209, 184] width 38 height 6
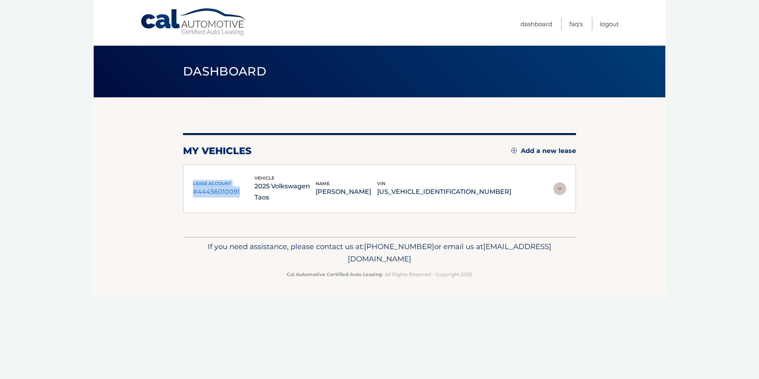
drag, startPoint x: 190, startPoint y: 178, endPoint x: 276, endPoint y: 212, distance: 92.1
click at [276, 212] on div "lease account #44456010091 vehicle 2025 Volkswagen Taos name [PERSON_NAME] [PER…" at bounding box center [379, 188] width 393 height 49
click at [552, 181] on div "lease account #44456010091 vehicle 2025 Volkswagen Taos name [PERSON_NAME] [PER…" at bounding box center [379, 188] width 373 height 29
